Goal: Task Accomplishment & Management: Use online tool/utility

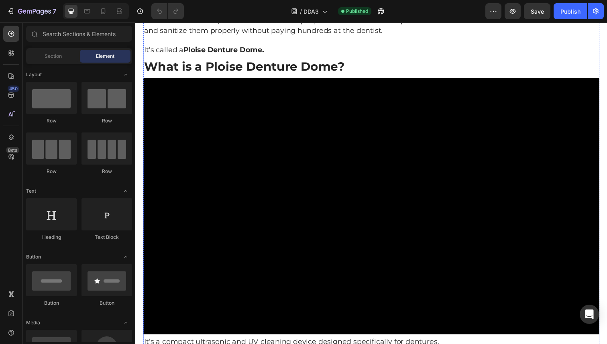
scroll to position [1909, 0]
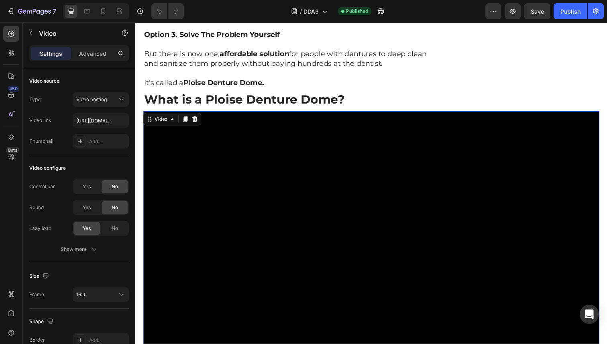
click at [329, 189] on video at bounding box center [375, 244] width 465 height 262
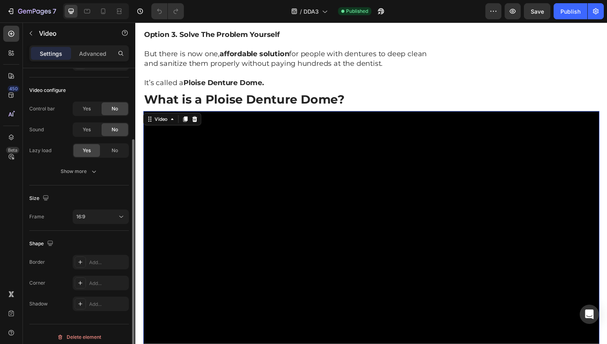
scroll to position [83, 0]
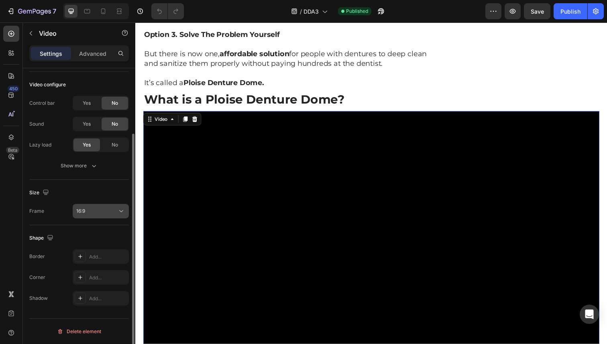
click at [98, 211] on div "16:9" at bounding box center [96, 210] width 41 height 7
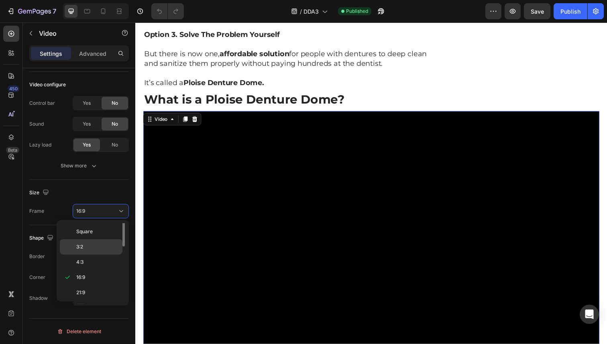
scroll to position [0, 0]
click at [96, 228] on p "Original" at bounding box center [97, 230] width 43 height 7
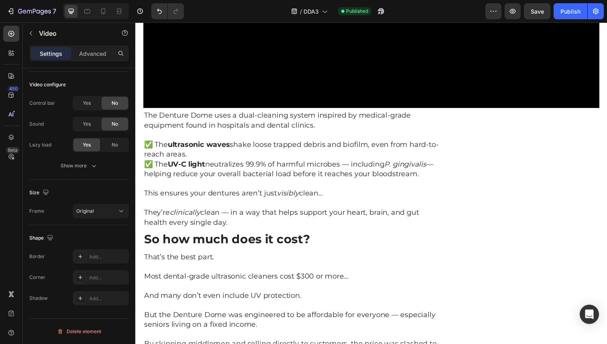
scroll to position [2570, 0]
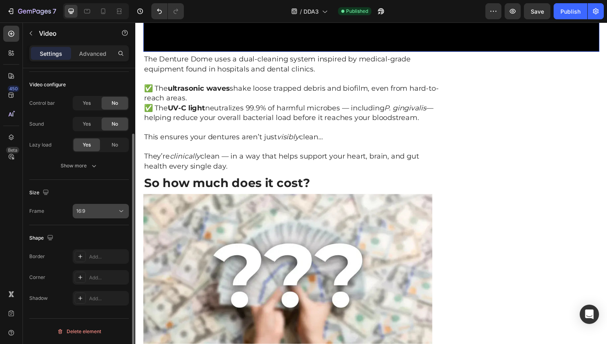
click at [109, 215] on button "16:9" at bounding box center [101, 211] width 56 height 14
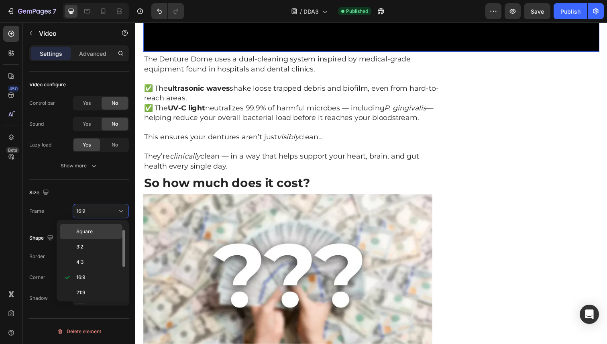
scroll to position [0, 0]
click at [104, 231] on p "Original" at bounding box center [97, 230] width 43 height 7
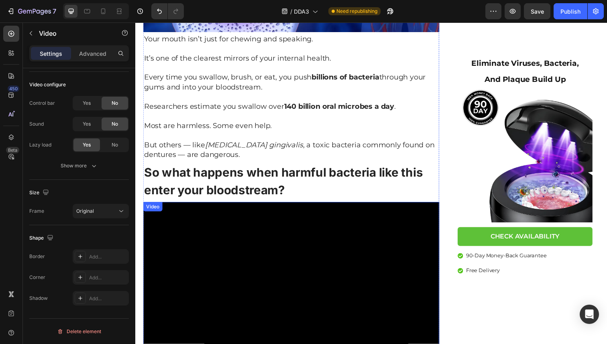
click at [339, 255] on video at bounding box center [294, 291] width 302 height 170
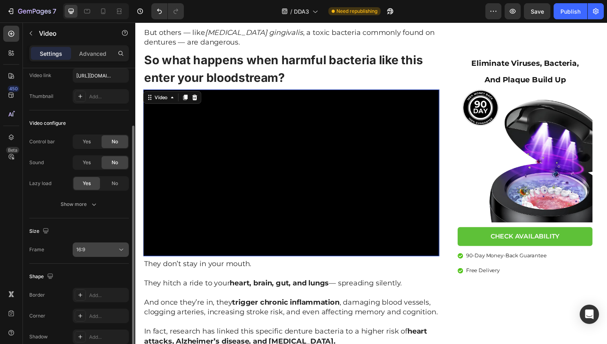
scroll to position [28, 0]
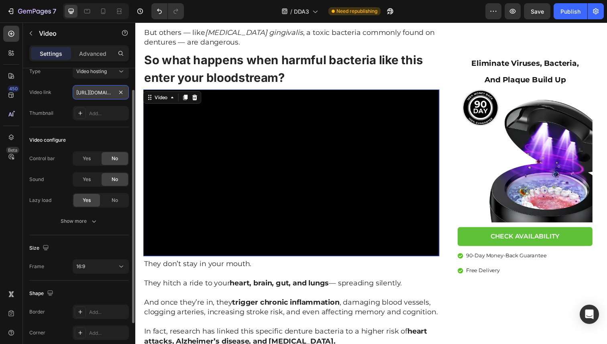
click at [92, 90] on input "https://cdn.shopify.com/videos/c/o/v/457a92455c5c41fca4fe61fb89ba2660.mp4" at bounding box center [101, 92] width 56 height 14
paste input "50df33d87c15473292c47298b669ba02"
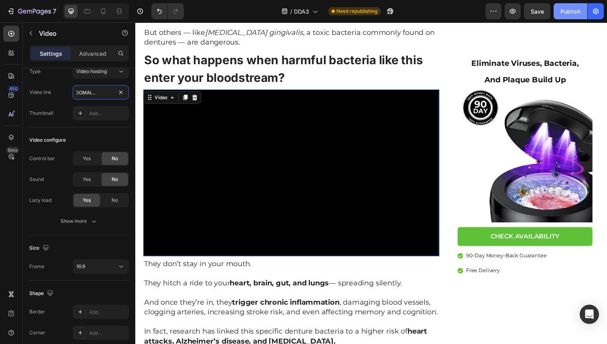
type input "https://cdn.shopify.com/videos/c/o/v/50df33d87c15473292c47298b669ba02.mp4"
click at [565, 10] on div "Publish" at bounding box center [570, 11] width 20 height 8
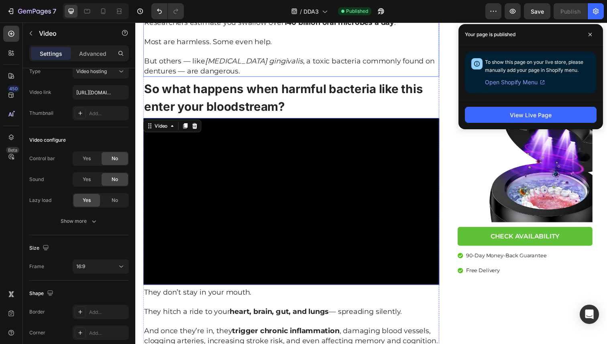
scroll to position [623, 0]
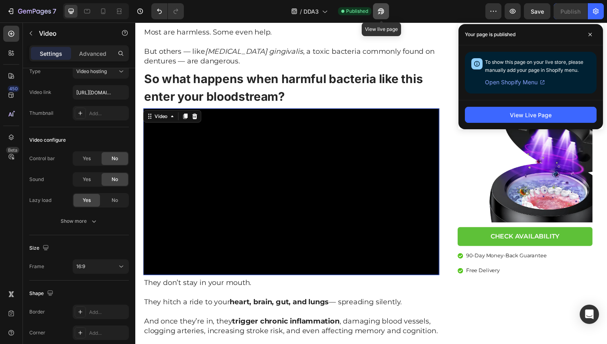
click at [385, 12] on button "button" at bounding box center [381, 11] width 16 height 16
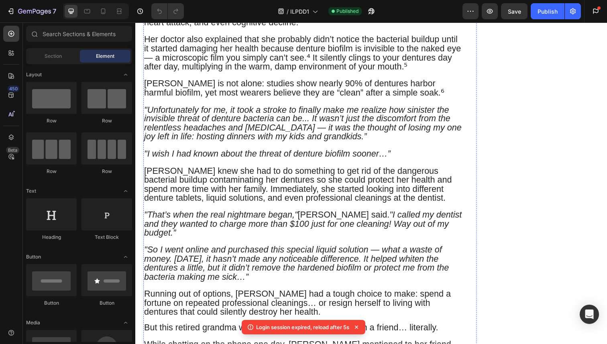
scroll to position [1015, 0]
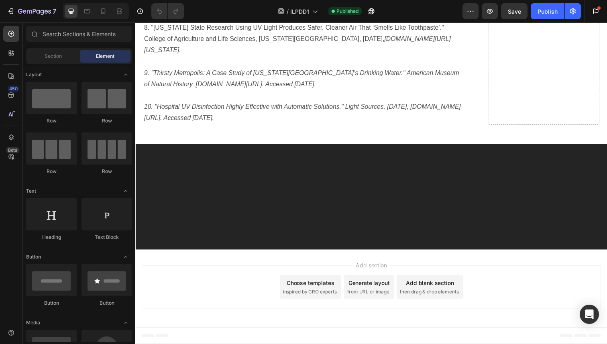
scroll to position [6330, 0]
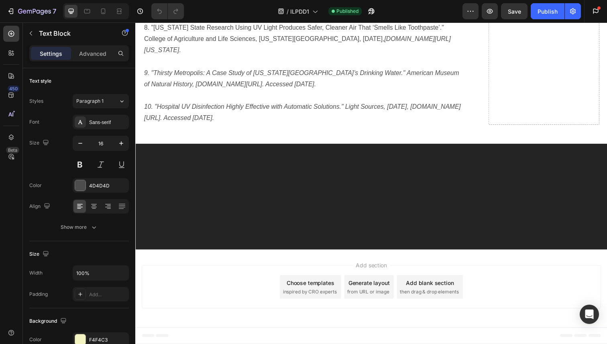
click at [100, 10] on icon at bounding box center [103, 11] width 8 height 8
type input "14"
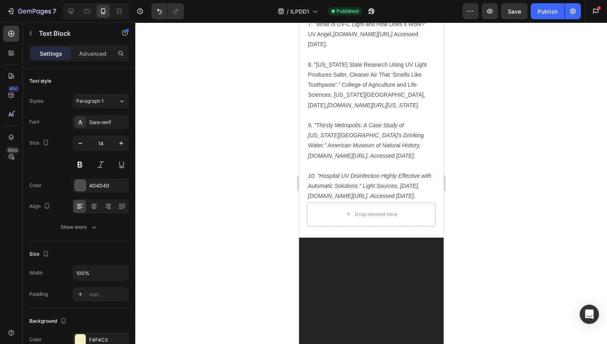
scroll to position [7671, 0]
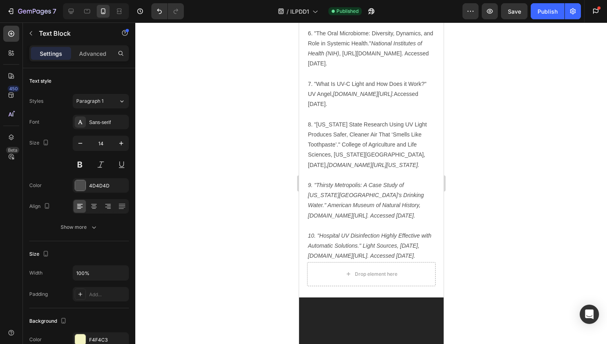
click at [537, 10] on button "Publish" at bounding box center [547, 11] width 34 height 16
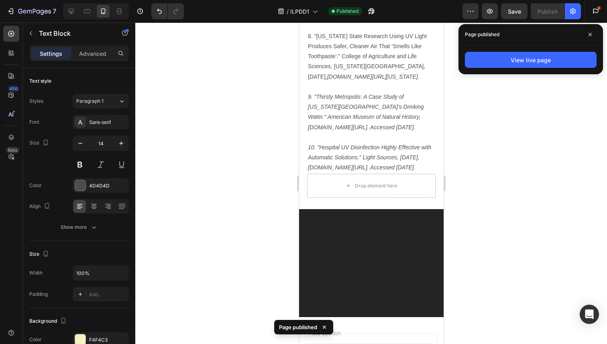
scroll to position [7763, 0]
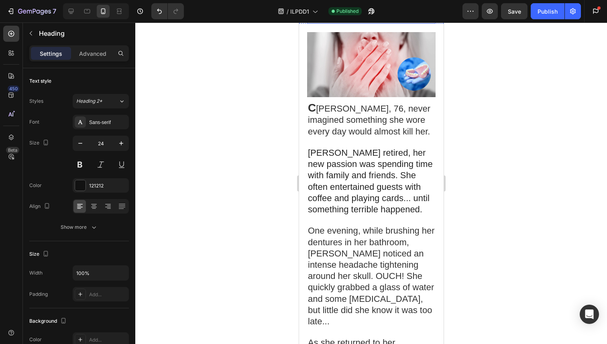
scroll to position [156, 0]
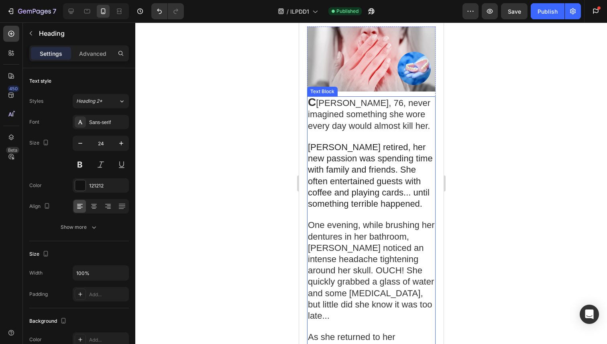
click at [355, 159] on span "[PERSON_NAME] retired, her new passion was spending time with family and friend…" at bounding box center [369, 175] width 125 height 67
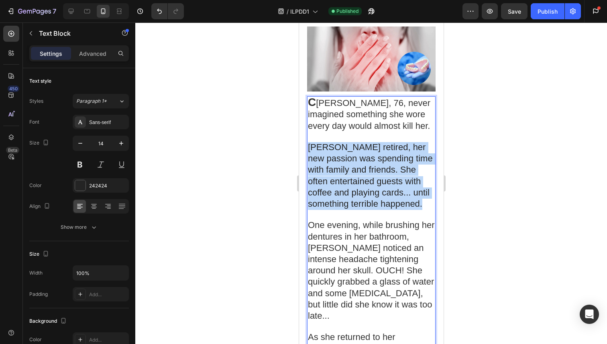
click at [355, 159] on span "[PERSON_NAME] retired, her new passion was spending time with family and friend…" at bounding box center [369, 175] width 125 height 67
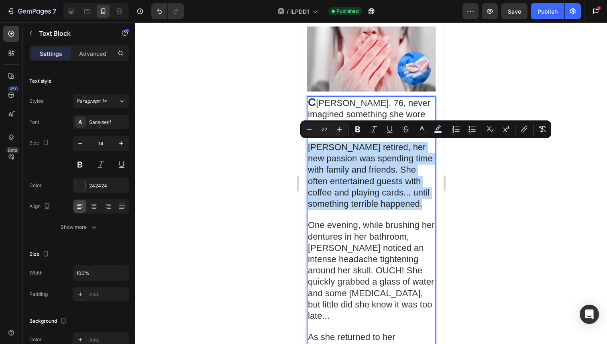
copy span "[PERSON_NAME] retired, her new passion was spending time with family and friend…"
